Goal: Information Seeking & Learning: Check status

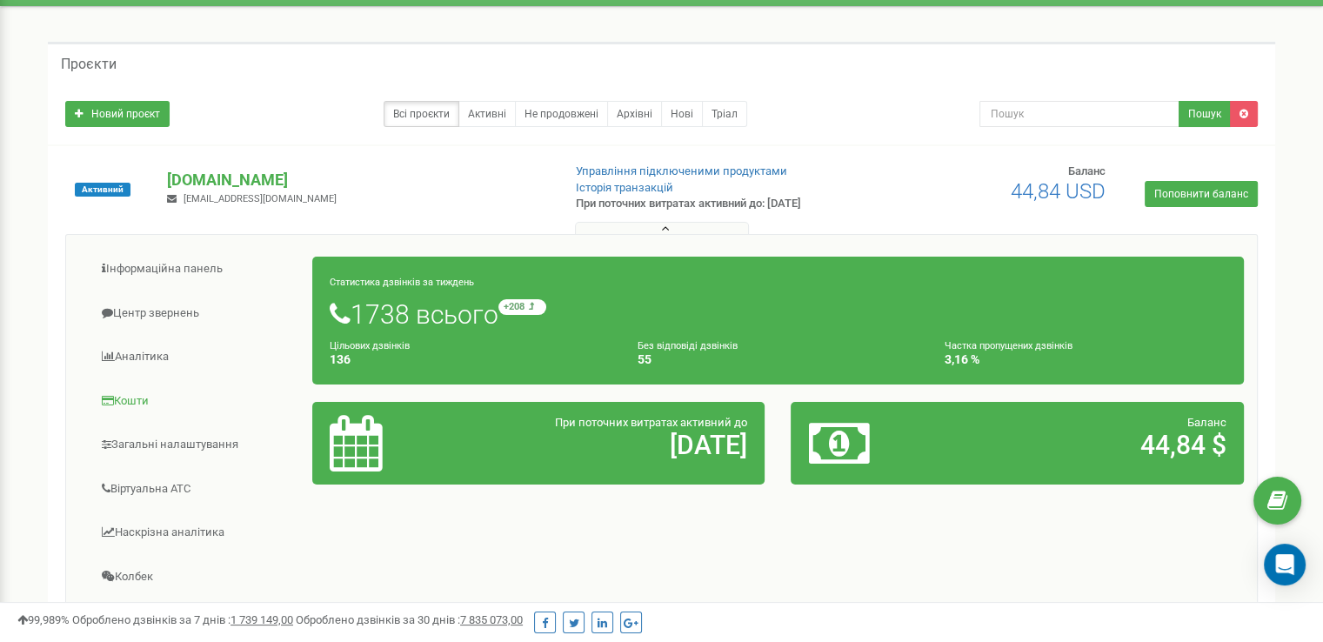
scroll to position [87, 0]
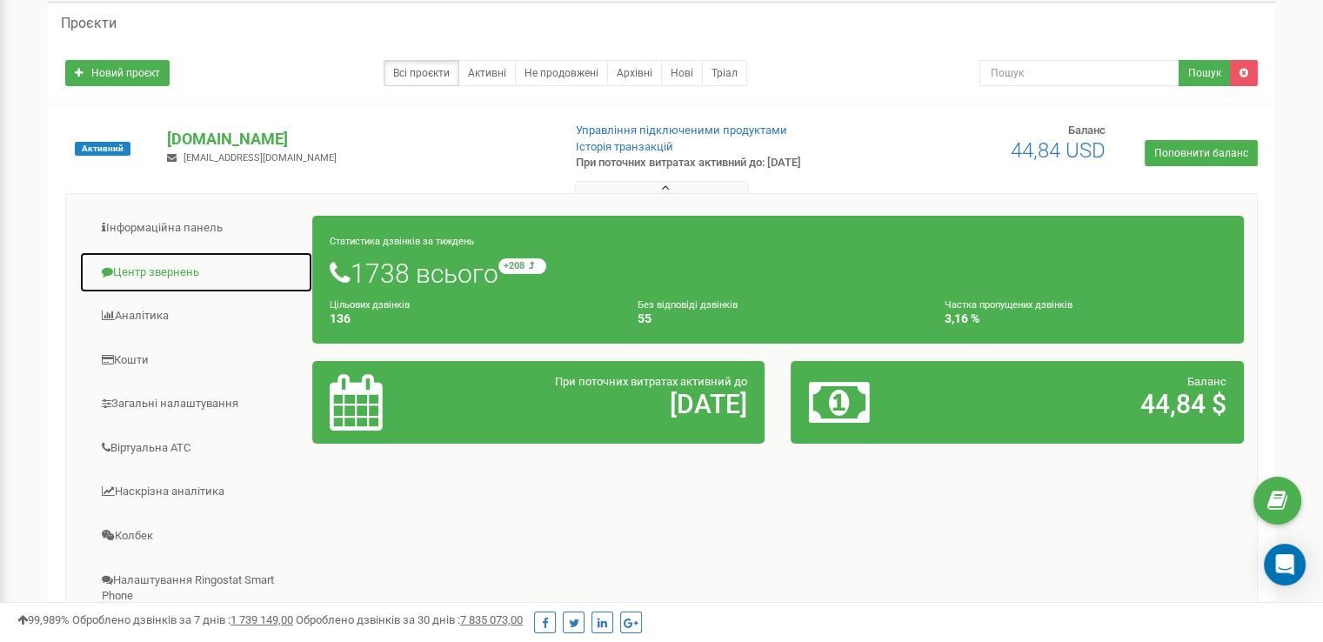
click at [139, 276] on link "Центр звернень" at bounding box center [196, 272] width 234 height 43
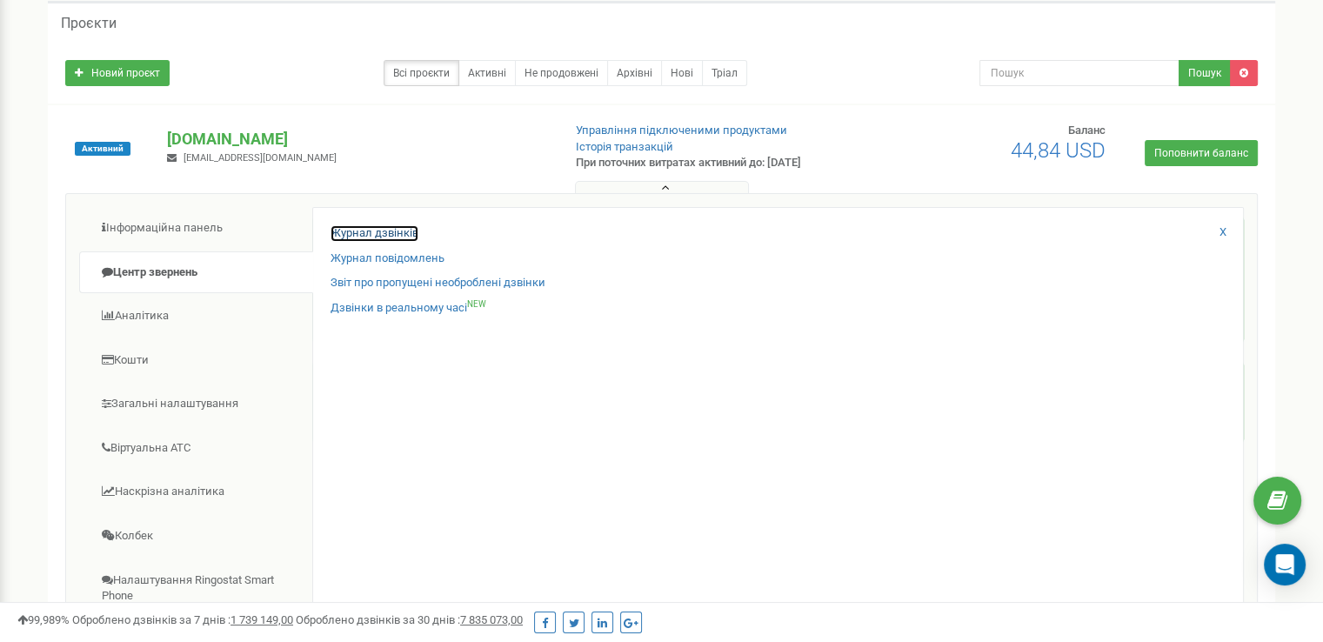
click at [345, 233] on link "Журнал дзвінків" at bounding box center [375, 233] width 88 height 17
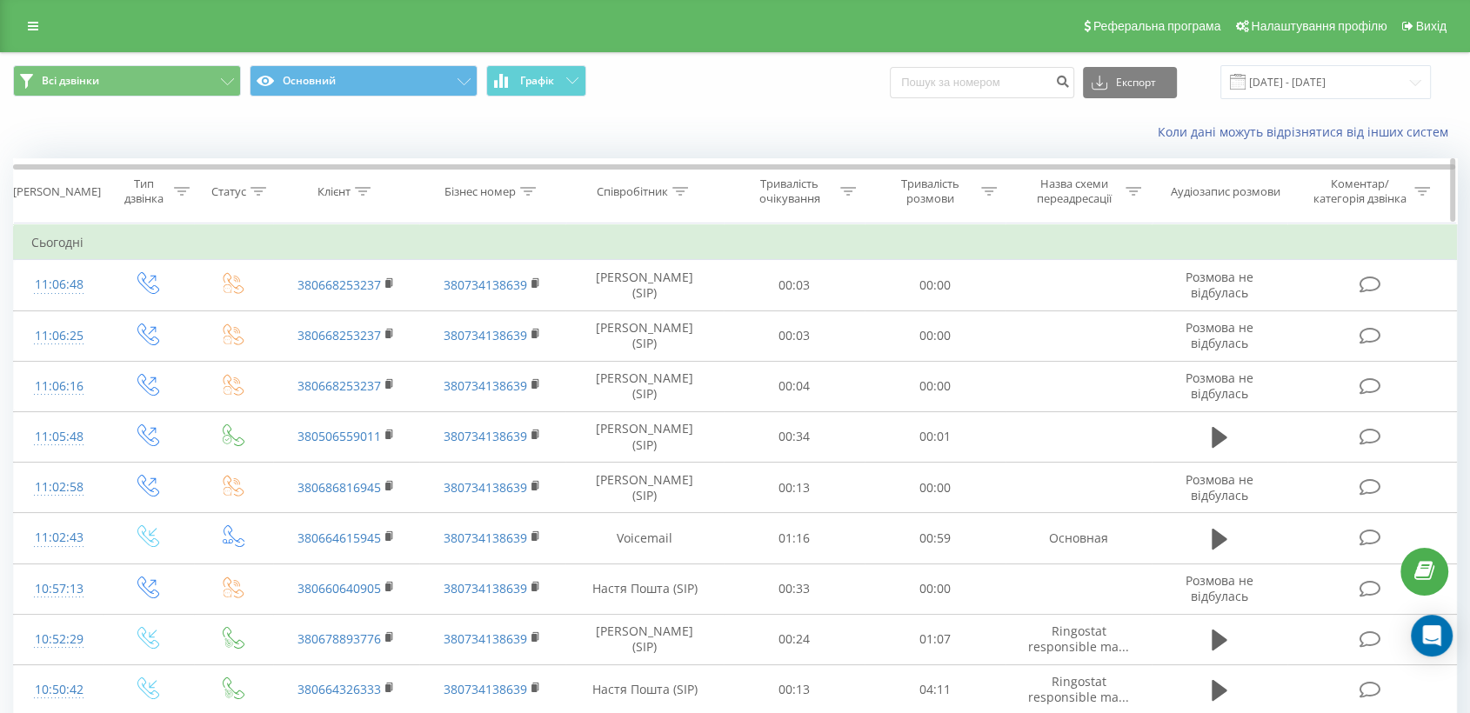
click at [352, 192] on div "Клієнт" at bounding box center [344, 191] width 53 height 15
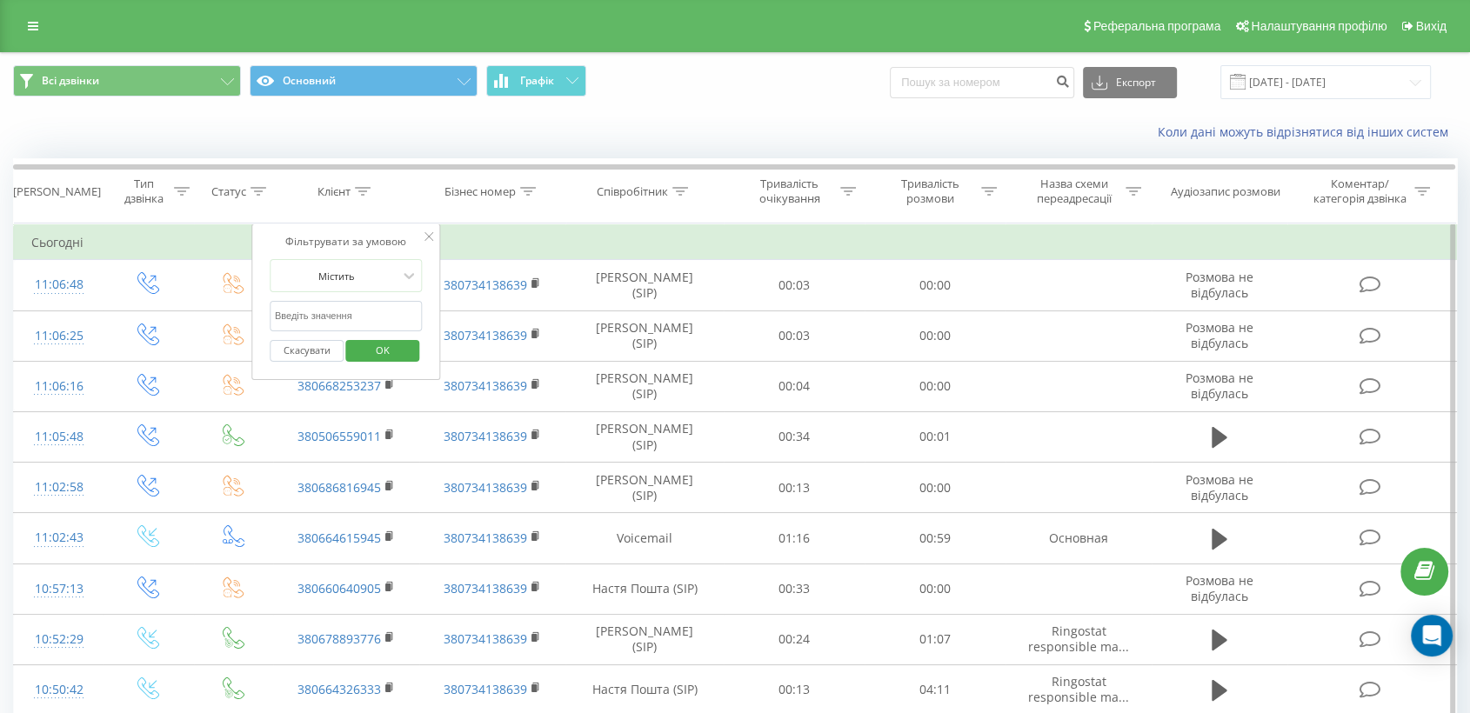
click at [355, 315] on input "text" at bounding box center [346, 316] width 153 height 30
paste input "063)953-45-12"
type input "0639534512"
click at [363, 346] on span "OK" at bounding box center [382, 350] width 49 height 27
